Goal: Find contact information: Find contact information

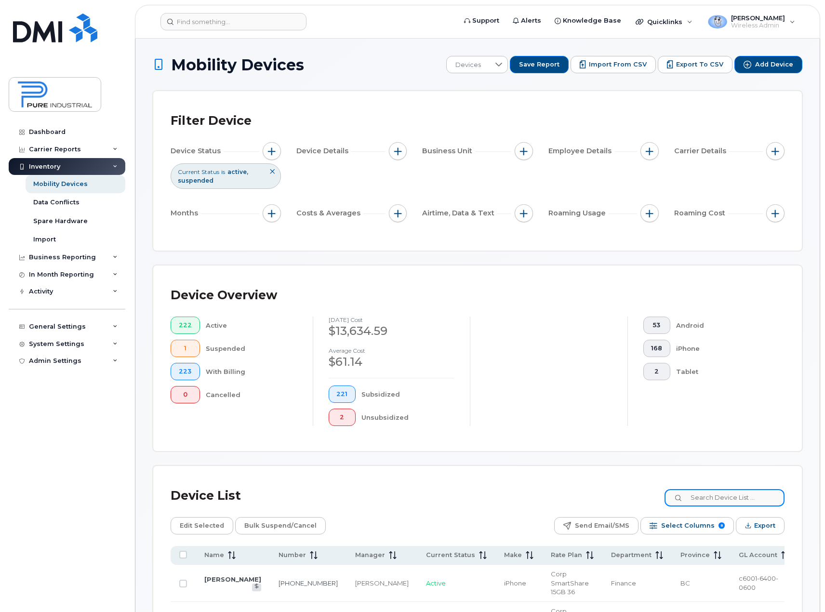
click at [719, 493] on input at bounding box center [724, 497] width 120 height 17
type input "malone"
click at [288, 579] on link "438-304-7241" at bounding box center [307, 583] width 59 height 8
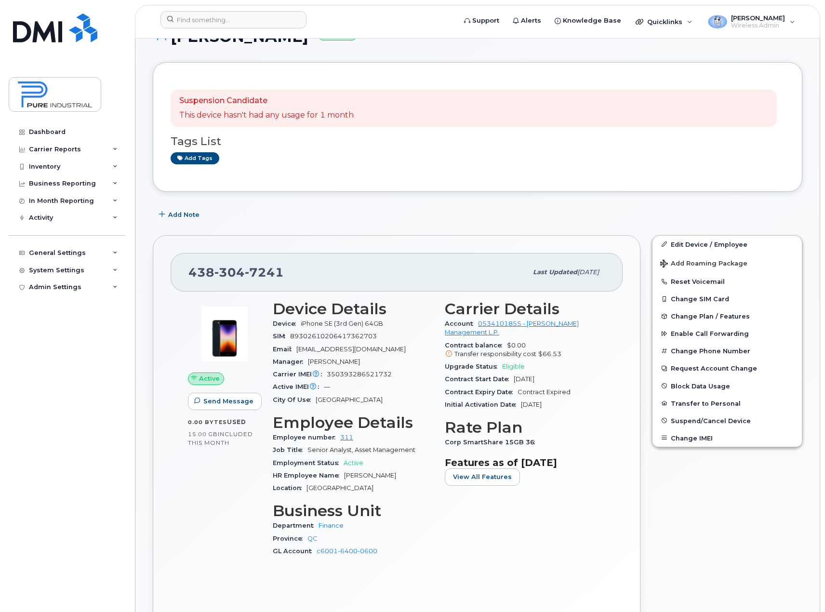
scroll to position [96, 0]
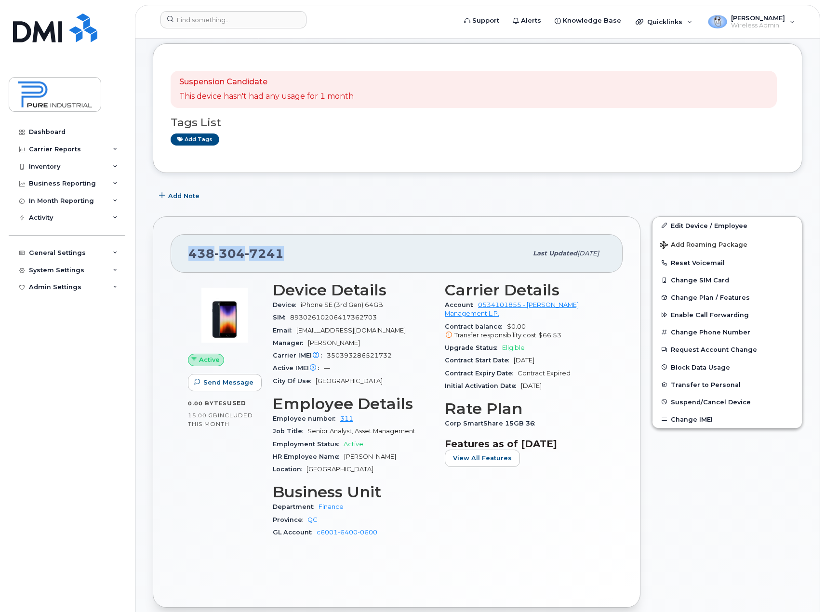
drag, startPoint x: 295, startPoint y: 254, endPoint x: 228, endPoint y: 324, distance: 97.1
click at [192, 259] on div "[PHONE_NUMBER]" at bounding box center [357, 253] width 339 height 20
copy span "[PHONE_NUMBER]"
